Goal: Check status

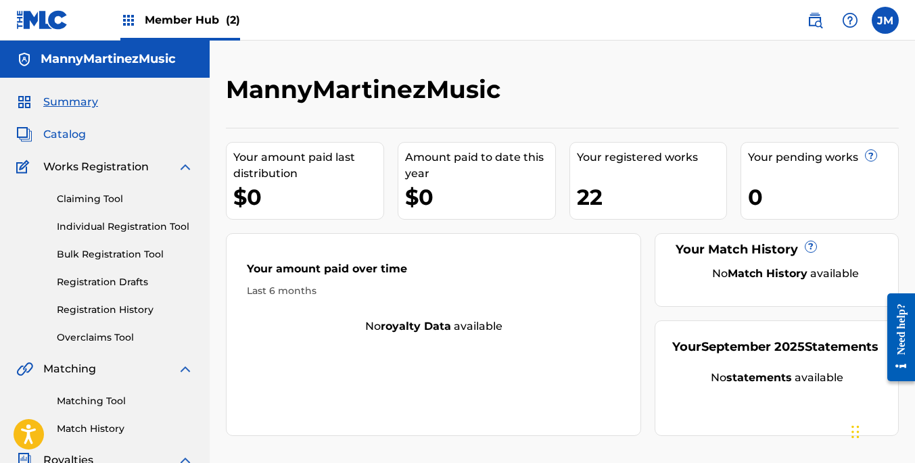
click at [62, 134] on span "Catalog" at bounding box center [64, 134] width 43 height 16
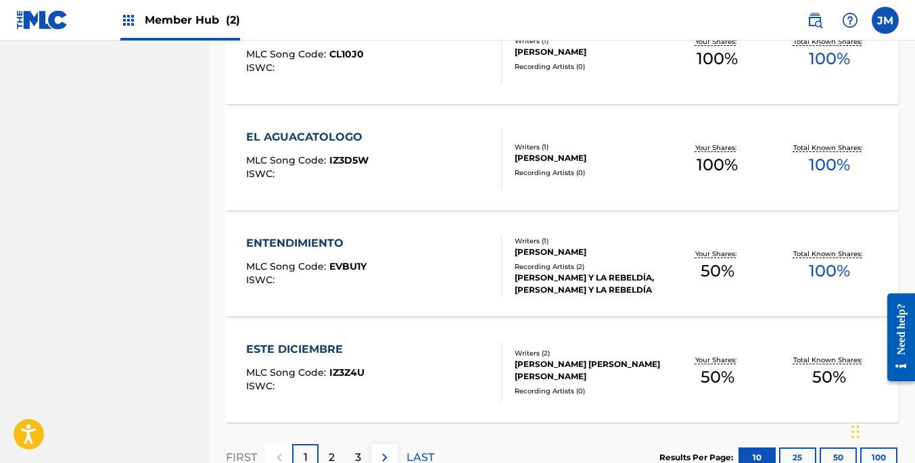
scroll to position [1085, 0]
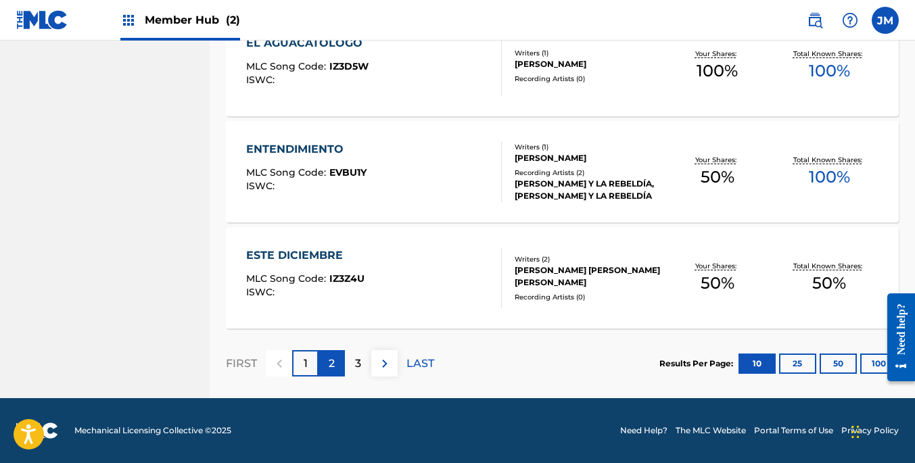
click at [335, 373] on div "2" at bounding box center [332, 363] width 26 height 26
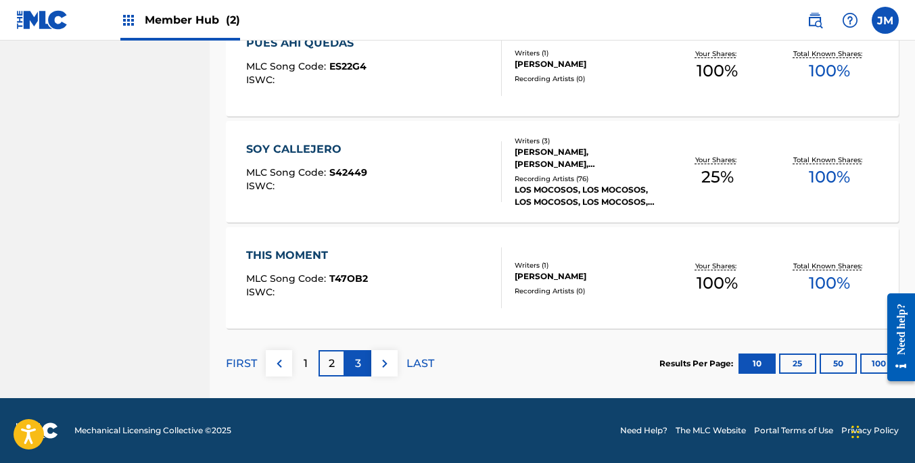
click at [364, 360] on div "3" at bounding box center [358, 363] width 26 height 26
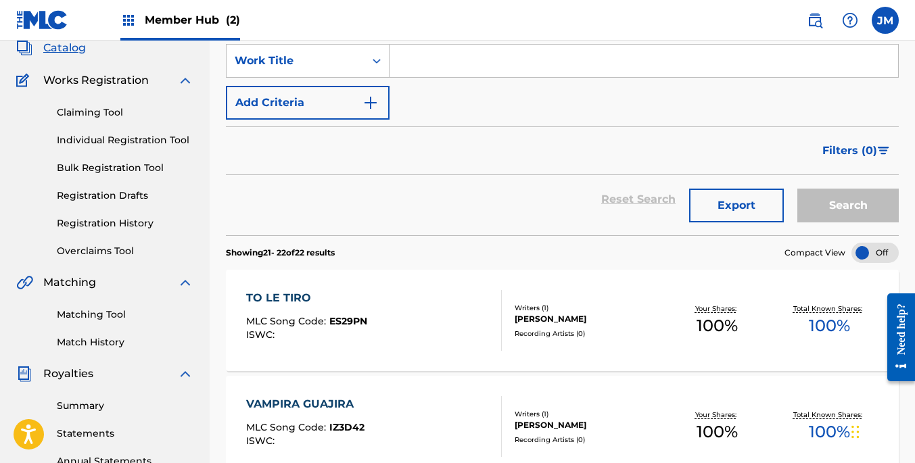
scroll to position [94, 0]
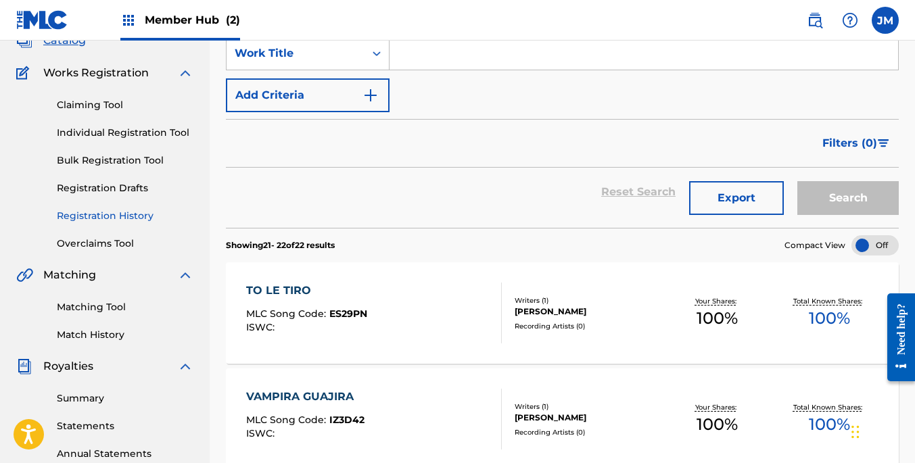
click at [139, 216] on link "Registration History" at bounding box center [125, 216] width 137 height 14
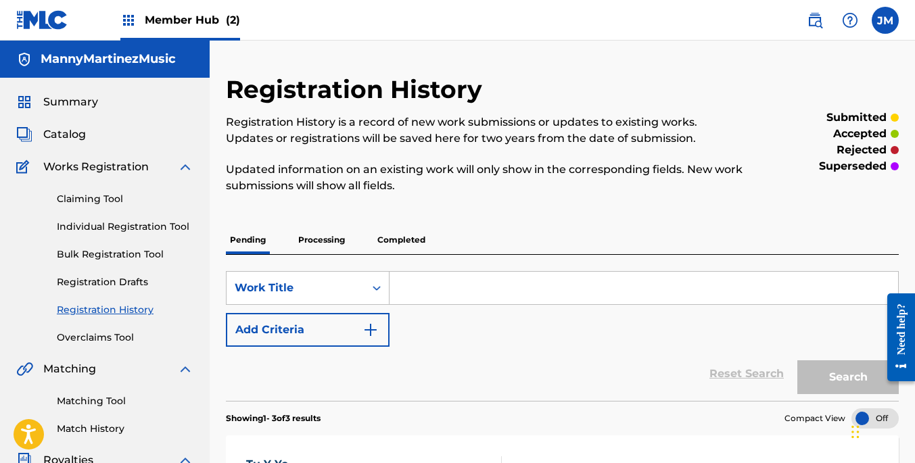
click at [328, 244] on p "Processing" at bounding box center [321, 240] width 55 height 28
